Goal: Check status

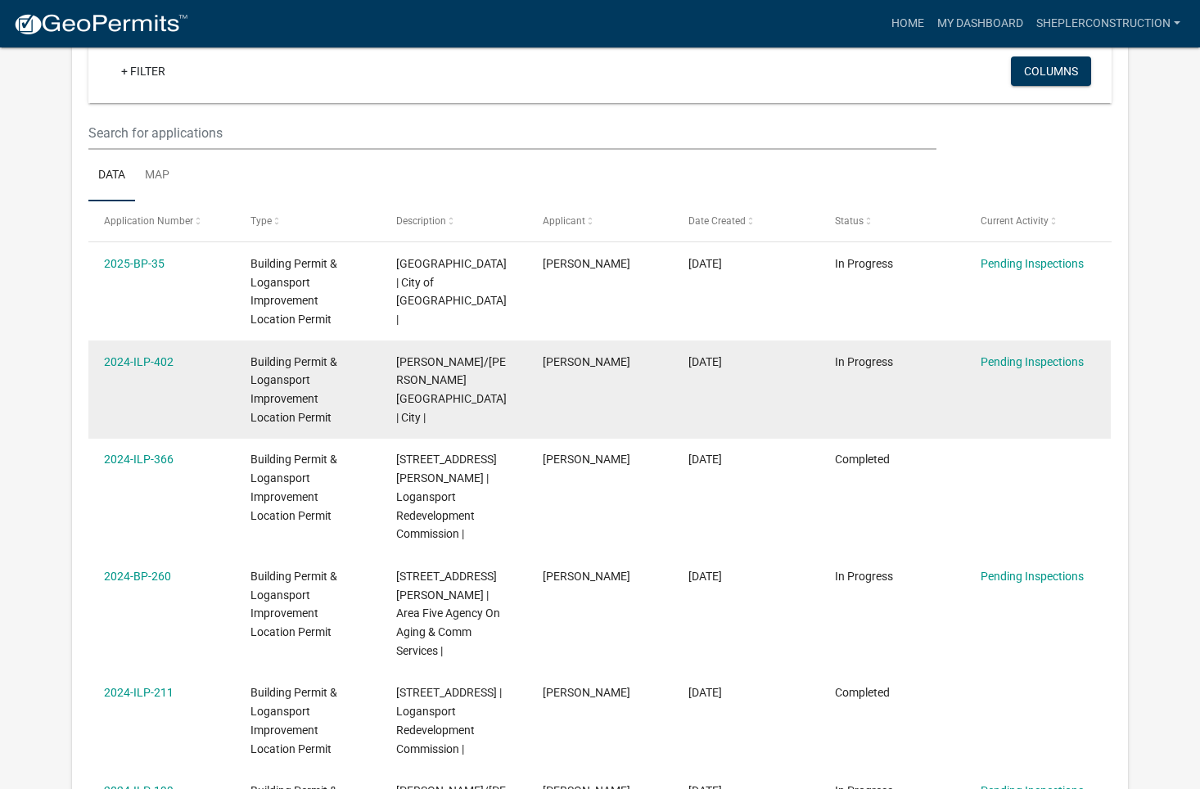
scroll to position [135, 0]
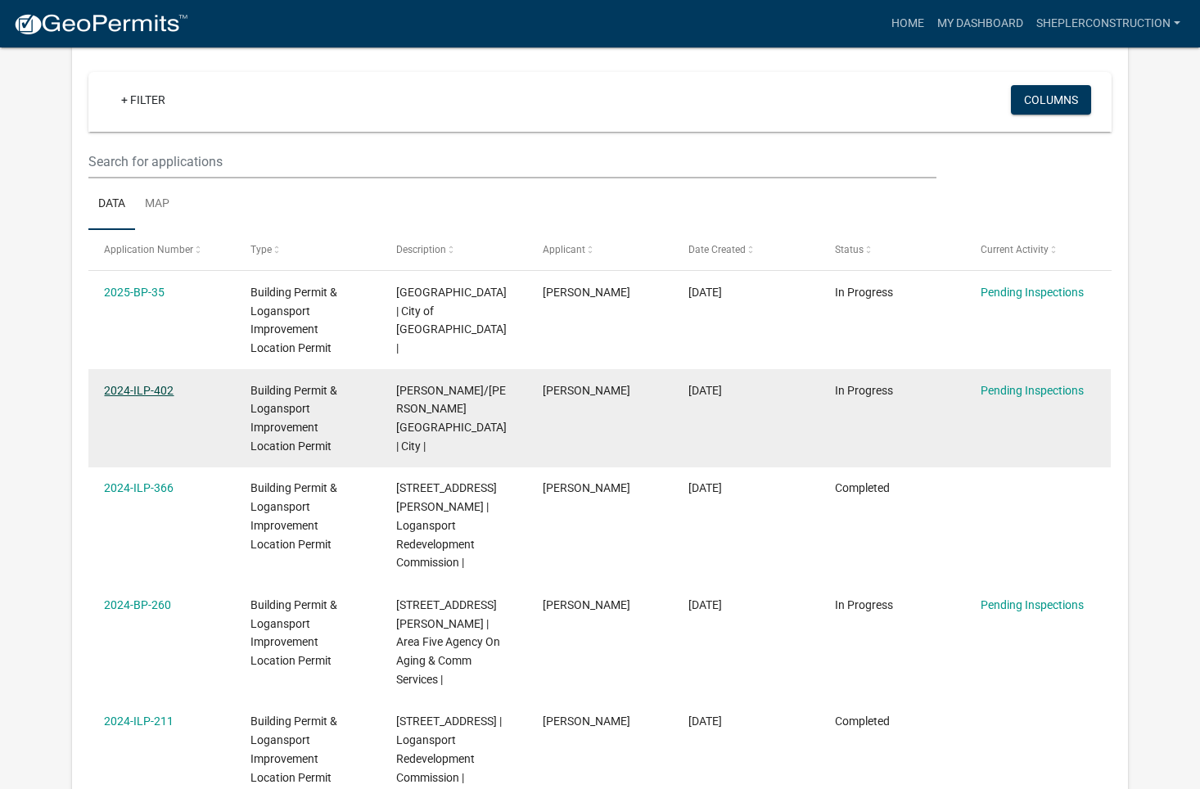
click at [142, 393] on link "2024-ILP-402" at bounding box center [139, 390] width 70 height 13
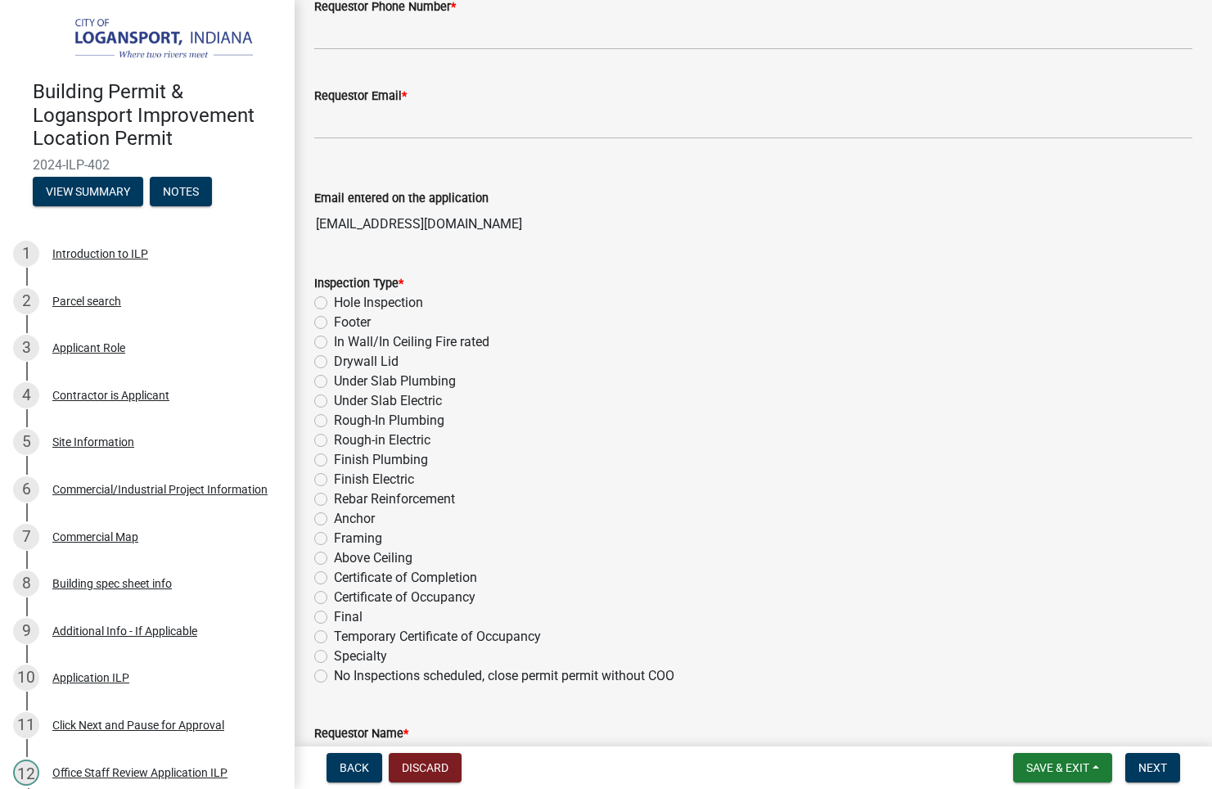
scroll to position [403, 0]
